Goal: Transaction & Acquisition: Download file/media

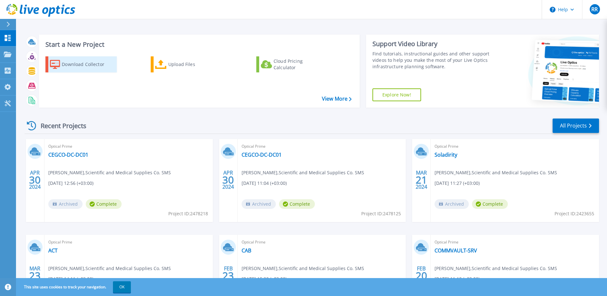
click at [80, 59] on div "Download Collector" at bounding box center [87, 64] width 51 height 13
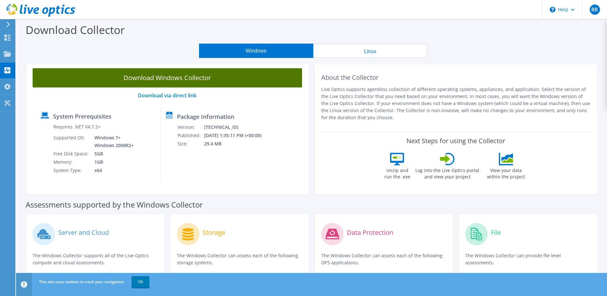
click at [176, 80] on link "Download Windows Collector" at bounding box center [167, 77] width 269 height 19
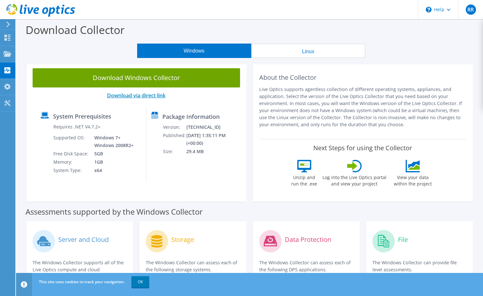
click at [155, 95] on link "Download via direct link" at bounding box center [136, 95] width 59 height 7
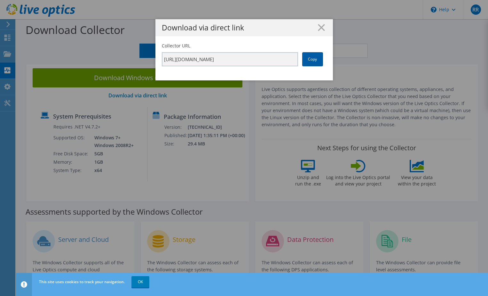
click at [312, 60] on link "Copy" at bounding box center [312, 59] width 21 height 14
click at [320, 26] on icon at bounding box center [321, 27] width 7 height 7
